Goal: Information Seeking & Learning: Learn about a topic

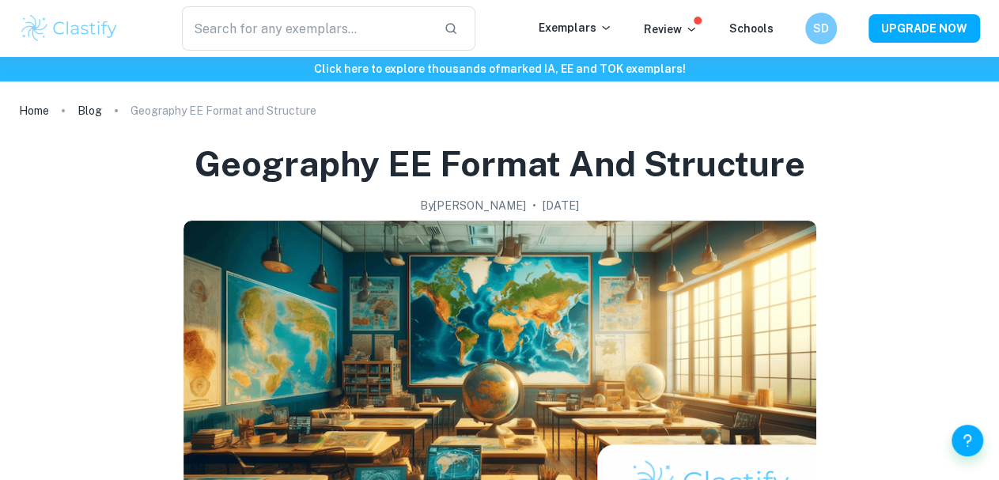
click at [256, 167] on h1 "Geography EE Format and Structure" at bounding box center [500, 164] width 611 height 47
click at [192, 105] on p "Geography EE Format and Structure" at bounding box center [224, 110] width 186 height 17
click at [590, 35] on p "Exemplars" at bounding box center [576, 27] width 74 height 17
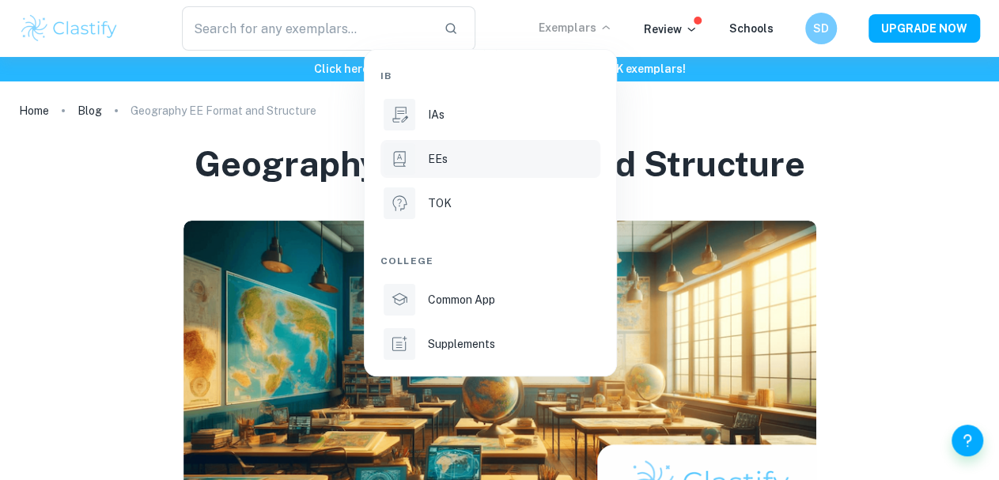
click at [447, 172] on li "EEs" at bounding box center [491, 159] width 220 height 38
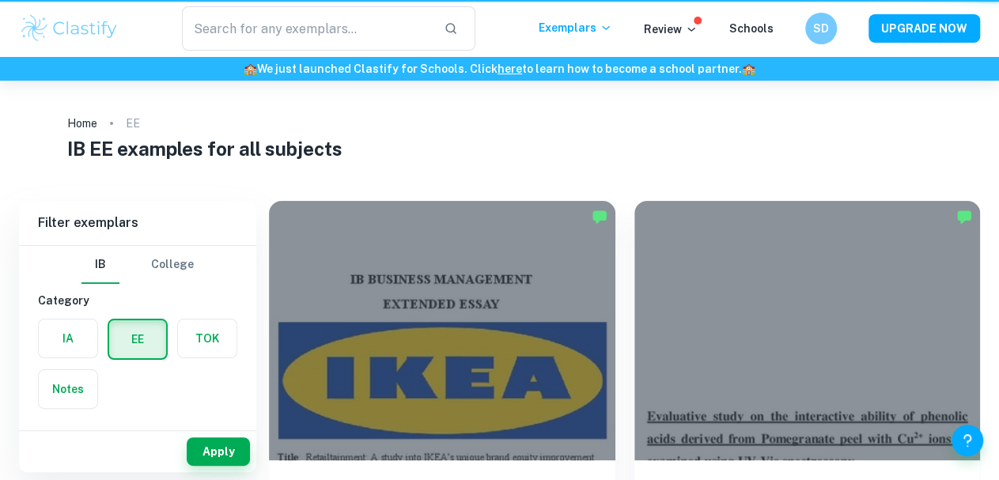
scroll to position [161, 0]
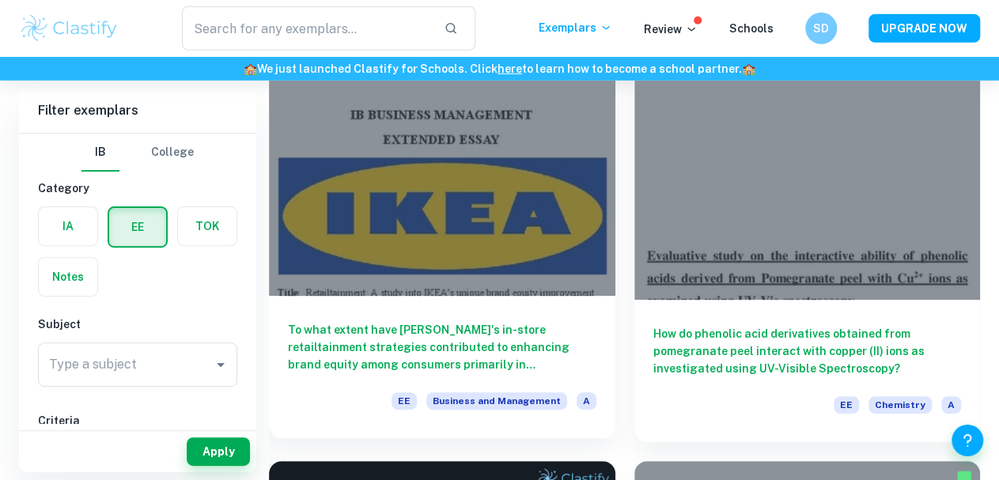
click at [383, 321] on h6 "To what extent have [PERSON_NAME]'s in-store retailtainment strategies contribu…" at bounding box center [442, 347] width 309 height 52
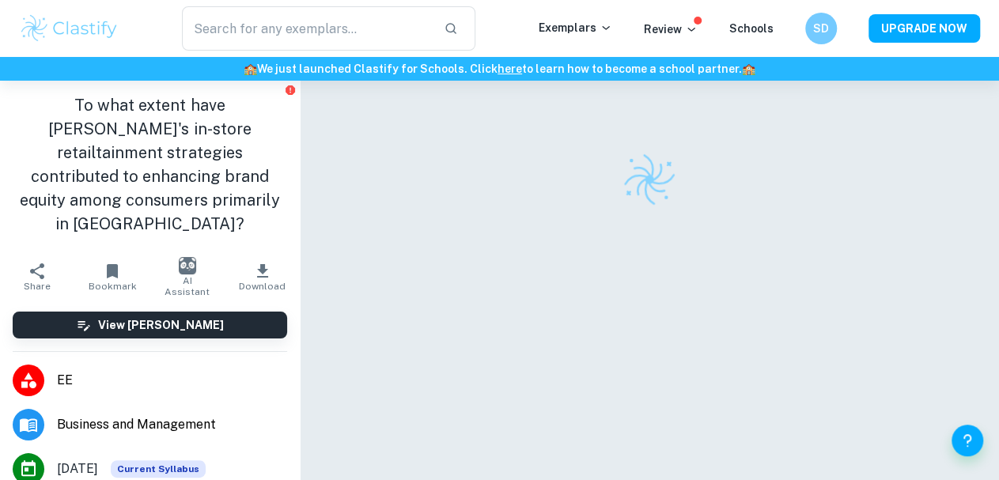
scroll to position [104, 0]
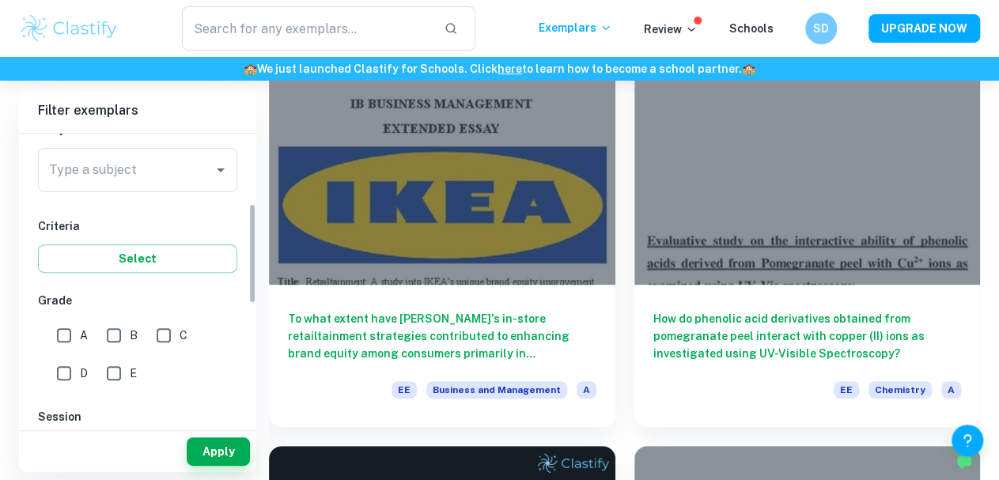
scroll to position [201, 0]
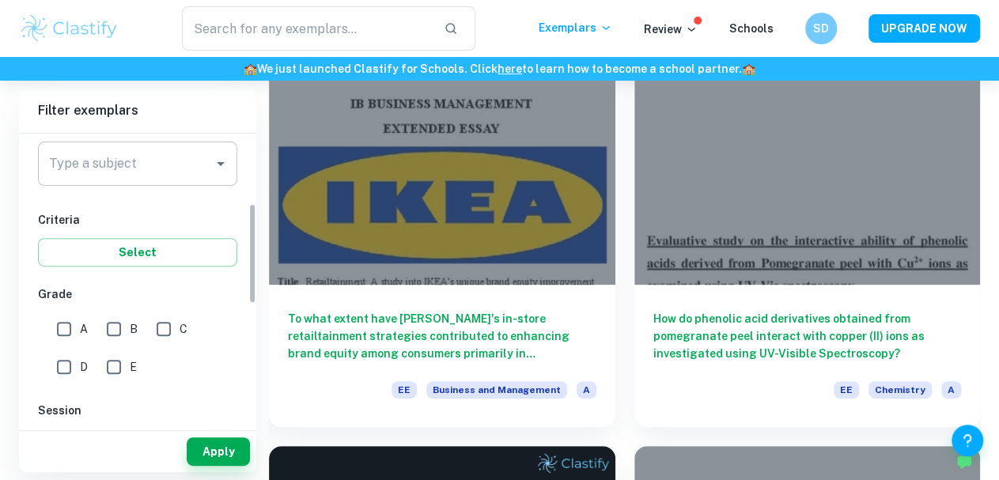
click at [156, 164] on input "Type a subject" at bounding box center [125, 164] width 161 height 30
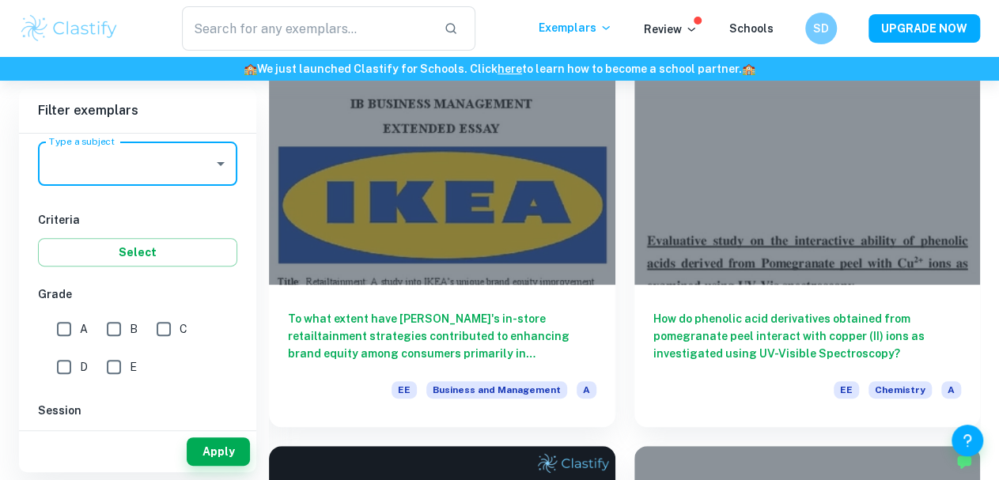
click at [156, 164] on input "Type a subject" at bounding box center [125, 164] width 161 height 30
type input "Geography"
click at [231, 369] on div "A B C D E" at bounding box center [141, 345] width 206 height 76
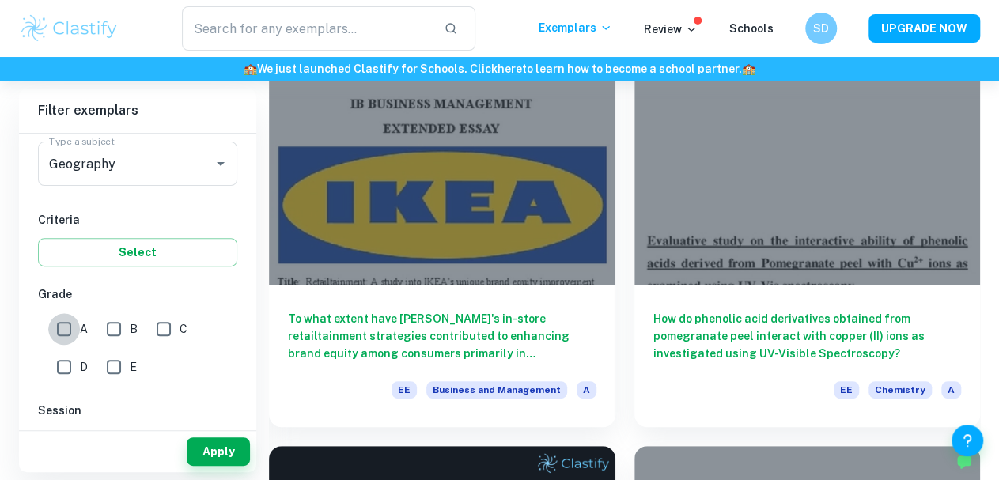
click at [67, 331] on input "A" at bounding box center [64, 329] width 32 height 32
checkbox input "true"
click at [222, 450] on button "Apply" at bounding box center [218, 451] width 63 height 28
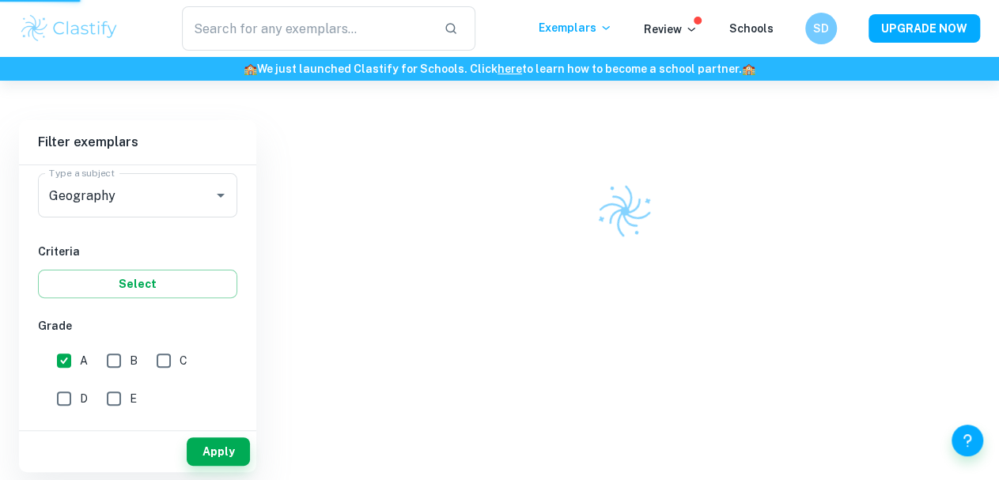
scroll to position [81, 0]
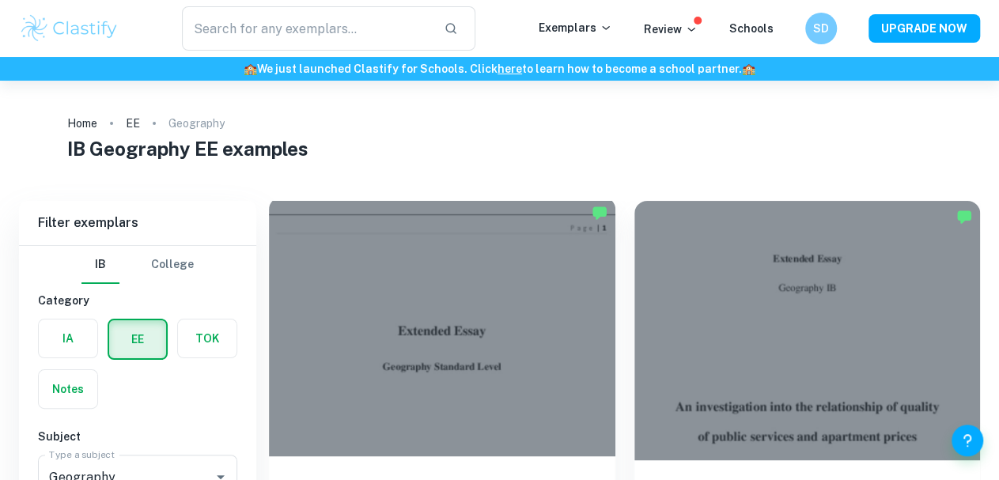
scroll to position [85, 0]
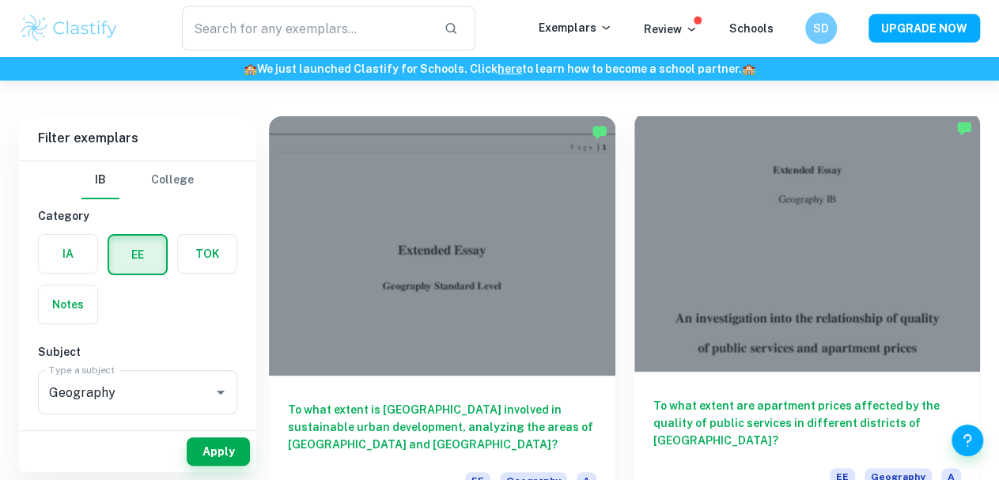
click at [651, 372] on div "To what extent are apartment prices affected by the quality of public services …" at bounding box center [807, 443] width 346 height 142
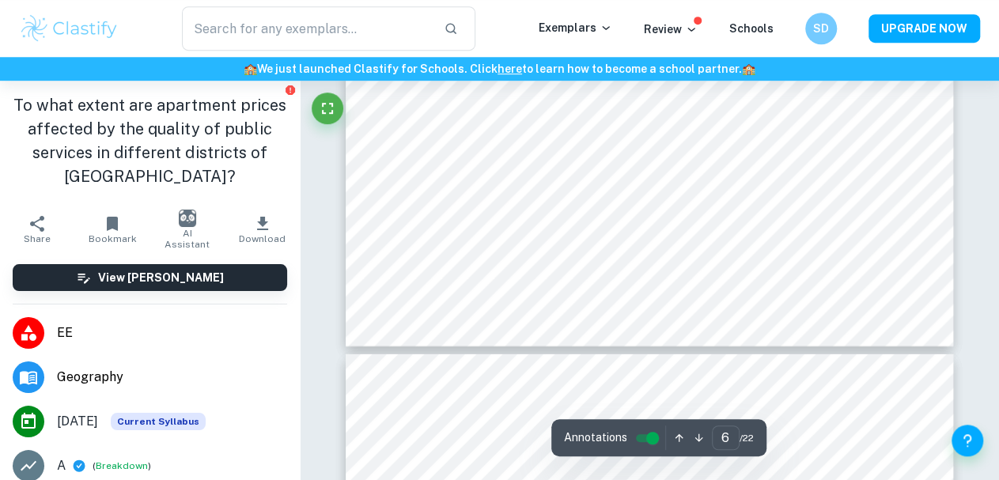
scroll to position [5143, 0]
type input "7"
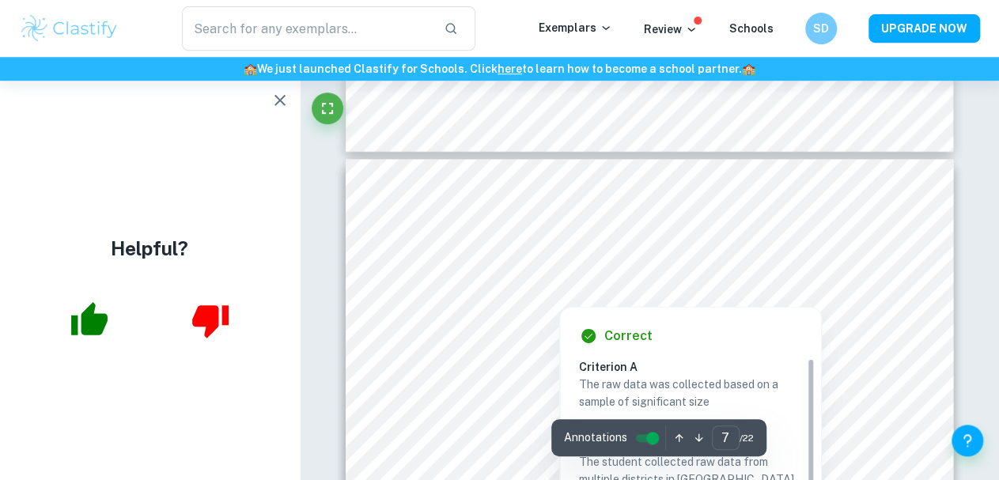
scroll to position [5422, 0]
